Goal: Navigation & Orientation: Find specific page/section

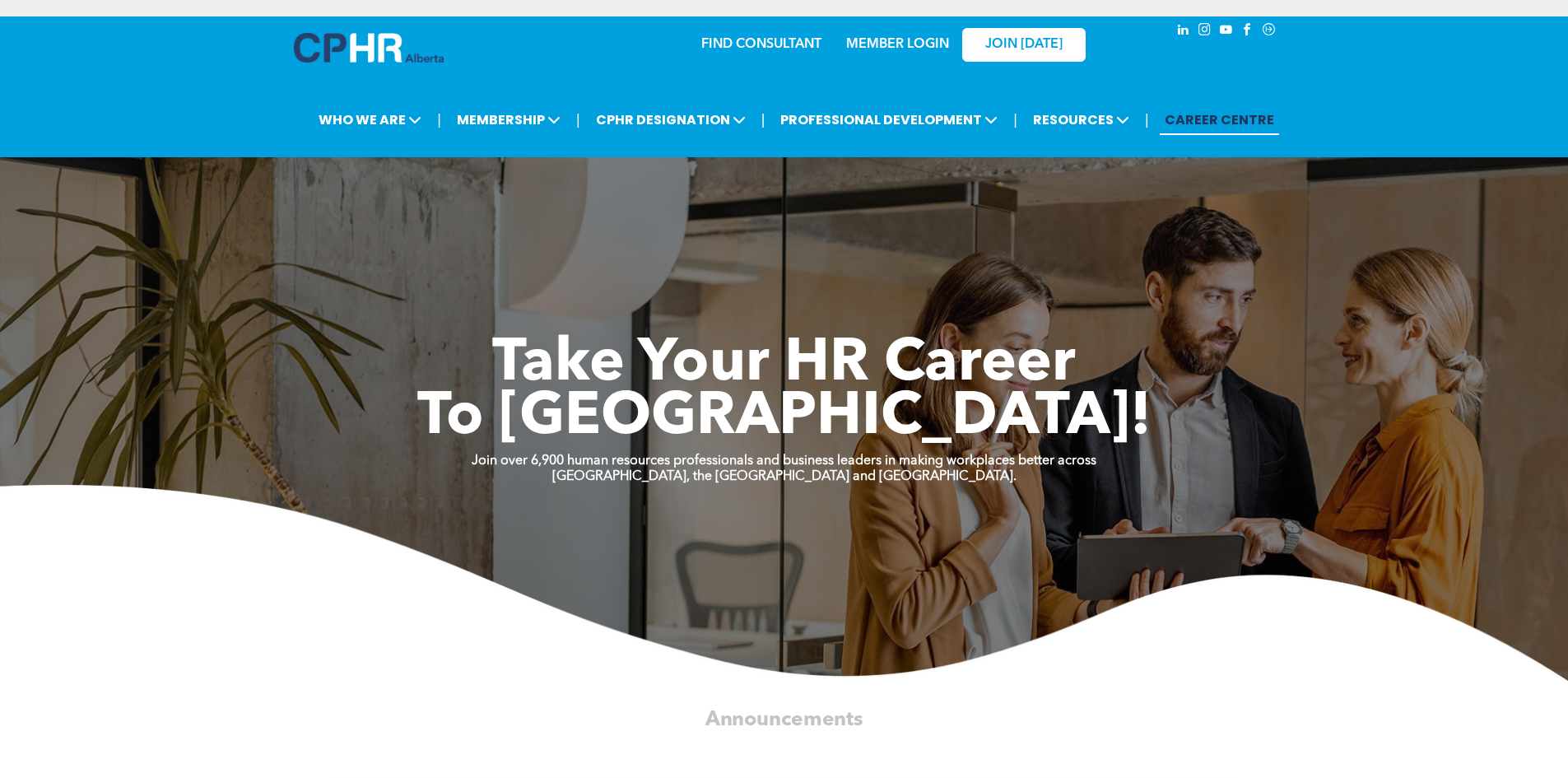
click at [905, 45] on link "MEMBER LOGIN" at bounding box center [897, 45] width 103 height 13
click at [889, 44] on link "MEMBER LOGIN" at bounding box center [897, 45] width 103 height 13
click at [900, 32] on div "MEMBER LOGIN" at bounding box center [896, 40] width 107 height 30
click at [891, 43] on link "MEMBER LOGIN" at bounding box center [897, 45] width 103 height 13
click at [877, 46] on link "MEMBER LOGIN" at bounding box center [897, 45] width 103 height 13
